Goal: Task Accomplishment & Management: Manage account settings

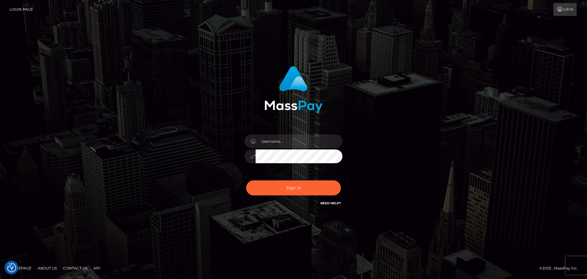
checkbox input "true"
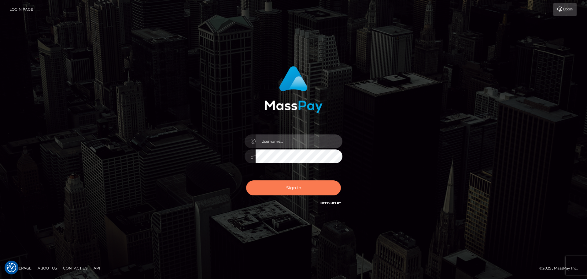
type input "Dikla Silver"
click at [300, 190] on button "Sign in" at bounding box center [293, 187] width 95 height 15
type input "Dikla Silver"
click at [291, 142] on input "Dikla Silver" at bounding box center [299, 141] width 87 height 14
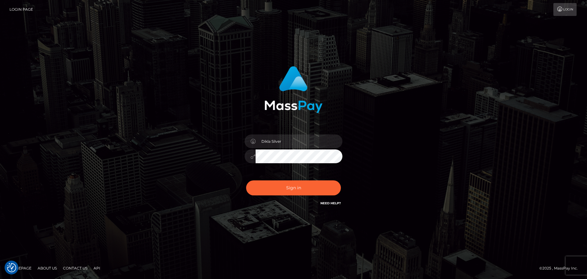
click at [234, 154] on div "Dikla Silver Sign in" at bounding box center [293, 136] width 161 height 150
click at [387, 128] on div "Dikla Silver Sign in" at bounding box center [293, 139] width 349 height 156
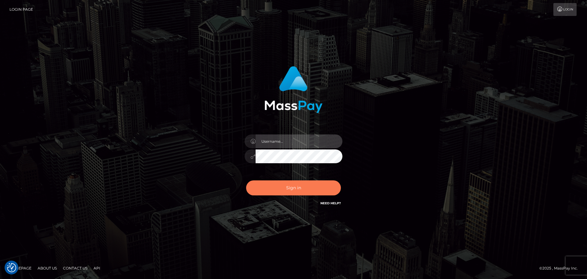
type input "Dikla Silver"
click at [292, 185] on button "Sign in" at bounding box center [293, 187] width 95 height 15
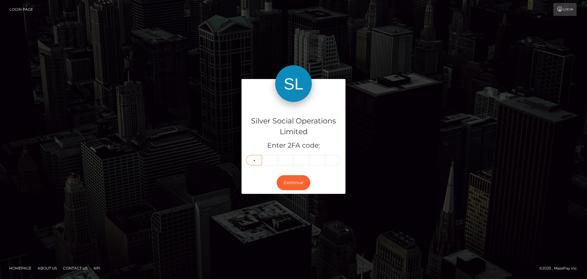
type input "8"
type input "3"
type input "8"
type input "6"
type input "3"
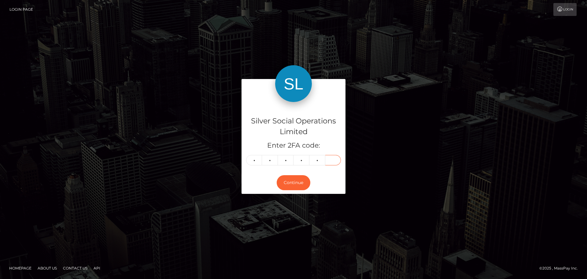
type input "4"
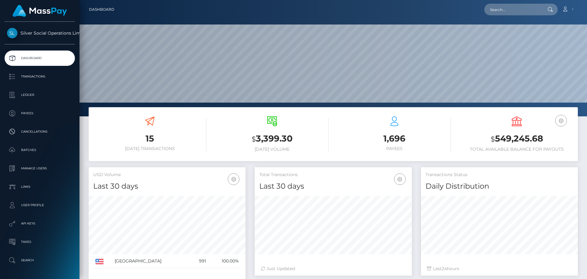
scroll to position [109, 157]
click at [518, 139] on h3 "$ 549,245.68" at bounding box center [516, 138] width 113 height 13
copy h3 "549,245.68"
